Goal: Find specific page/section: Find specific page/section

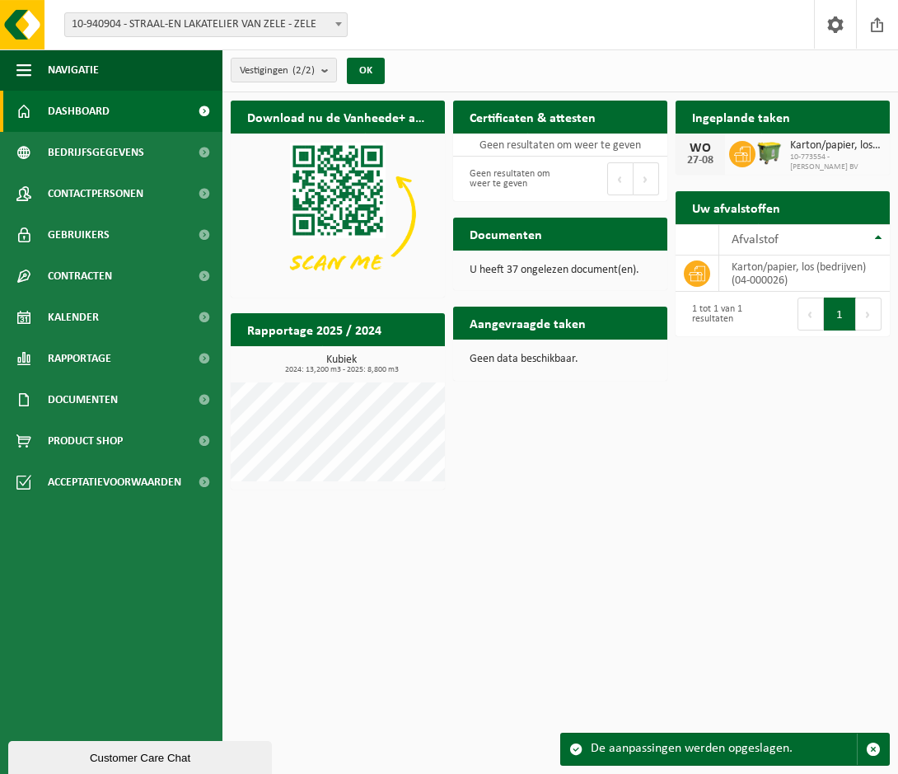
click at [791, 157] on span "10-773554 - VAN ZELE MARC BV" at bounding box center [835, 162] width 91 height 20
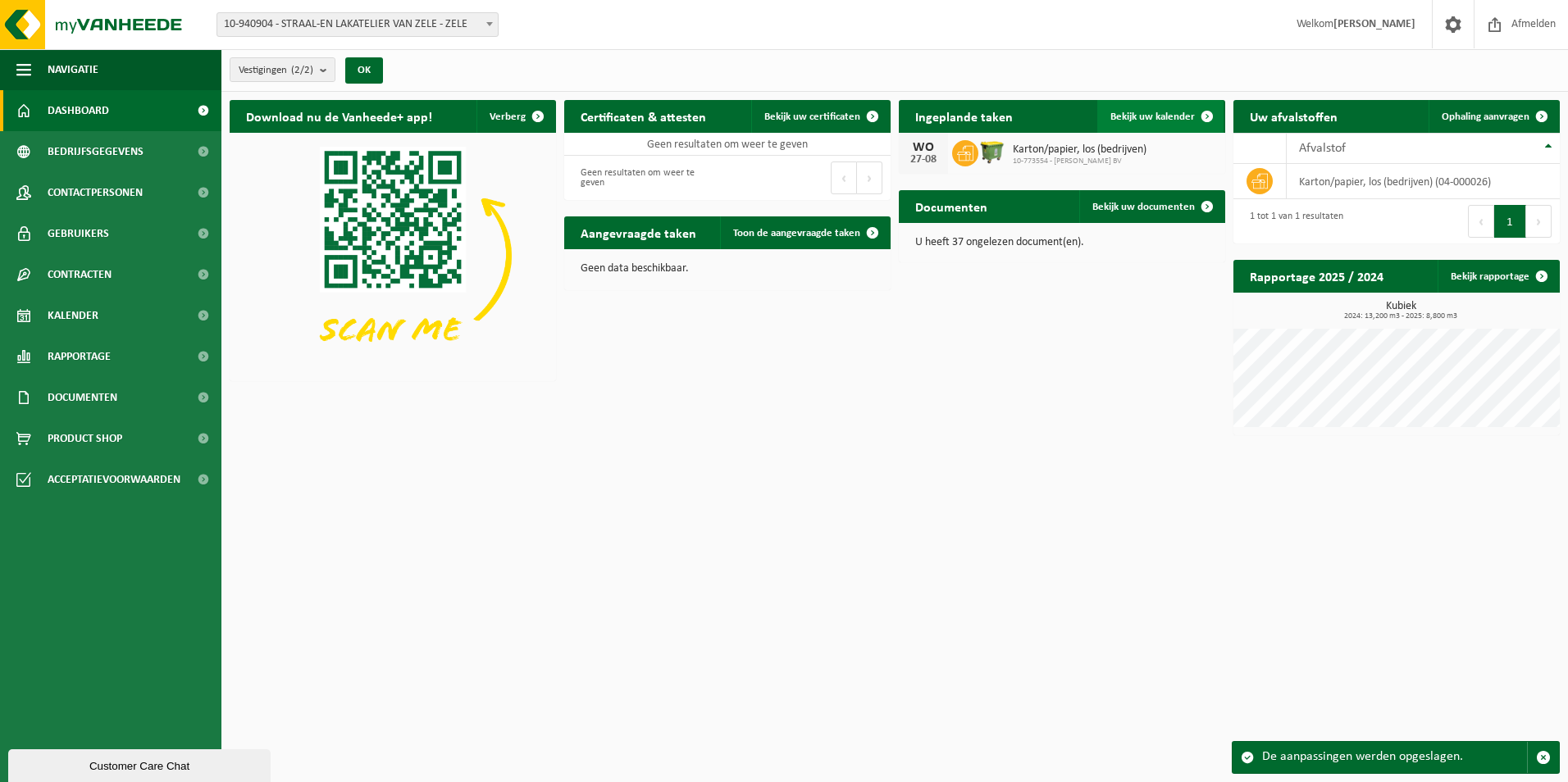
click at [892, 114] on span "Bekijk uw kalender" at bounding box center [1152, 116] width 85 height 11
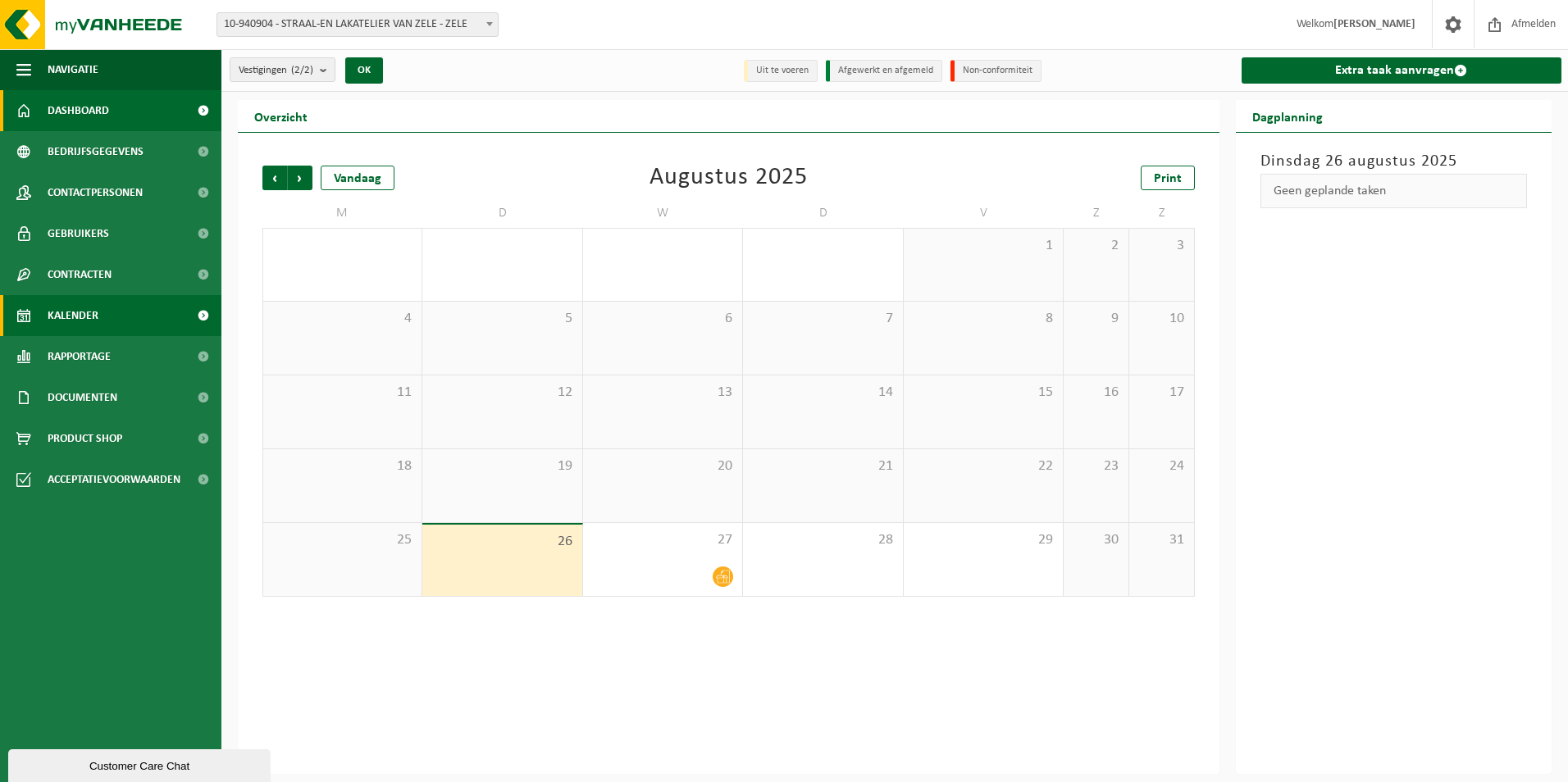
click at [79, 106] on span "Dashboard" at bounding box center [79, 110] width 62 height 41
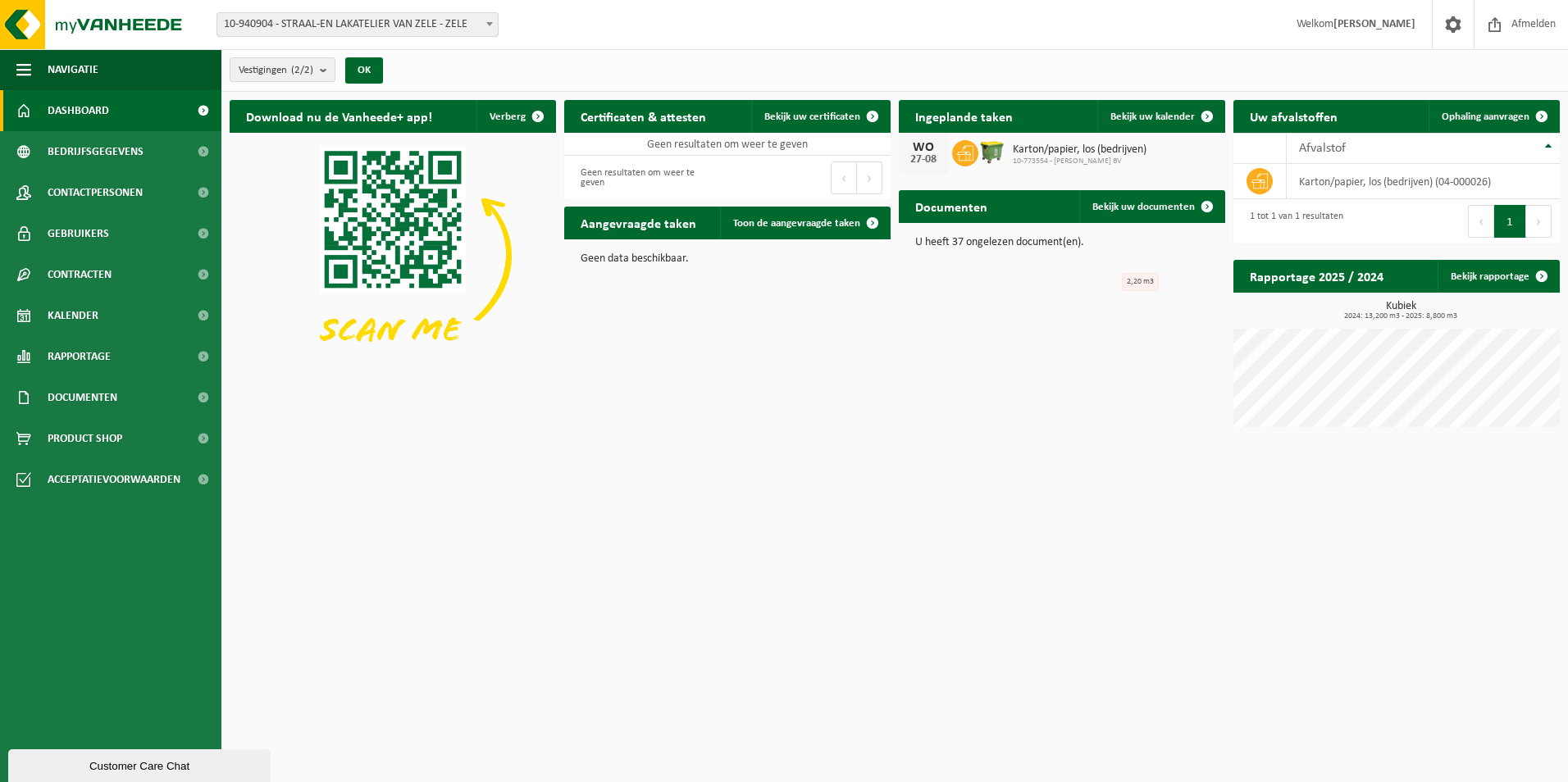
click at [862, 440] on div "Download nu de Vanheede+ app! Verberg Certificaten & attesten Bekijk uw certifi…" at bounding box center [894, 268] width 1338 height 352
